Goal: Task Accomplishment & Management: Use online tool/utility

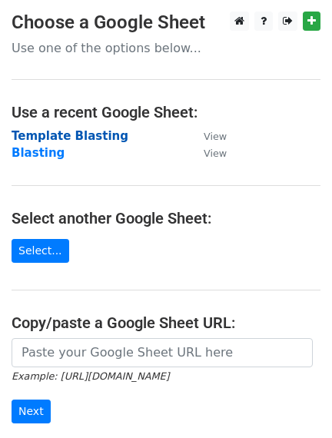
click at [90, 132] on strong "Template Blasting" at bounding box center [70, 136] width 117 height 14
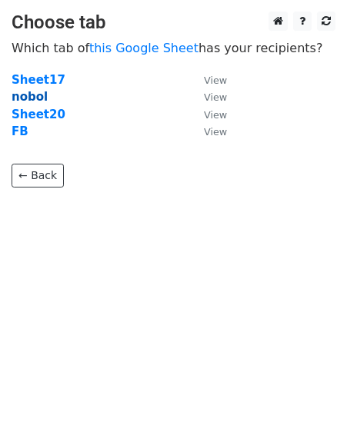
click at [31, 90] on strong "nobol" at bounding box center [30, 97] width 36 height 14
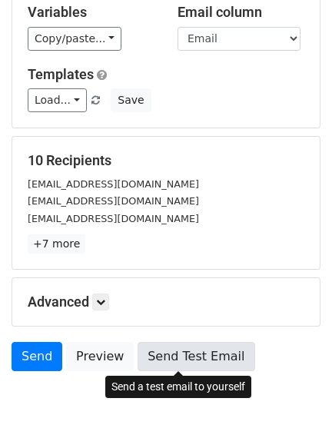
scroll to position [158, 0]
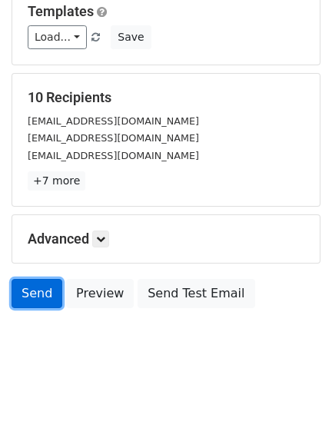
click at [22, 285] on link "Send" at bounding box center [37, 293] width 51 height 29
